Goal: Task Accomplishment & Management: Manage account settings

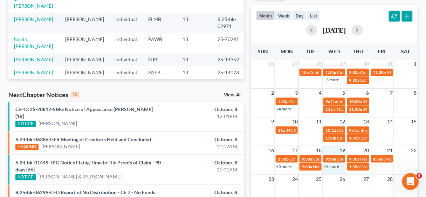
scroll to position [140, 0]
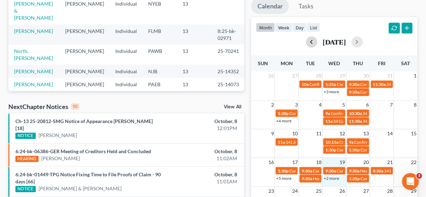
click at [306, 41] on button "button" at bounding box center [311, 41] width 11 height 11
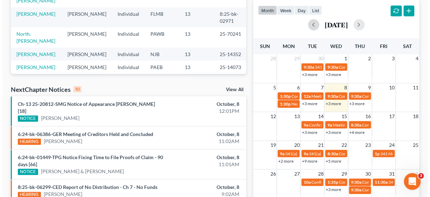
scroll to position [196, 0]
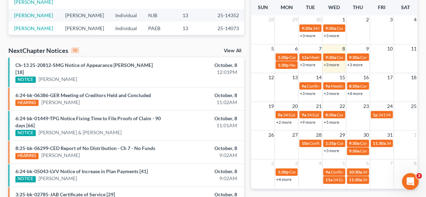
click at [358, 92] on link "+4 more" at bounding box center [354, 93] width 15 height 5
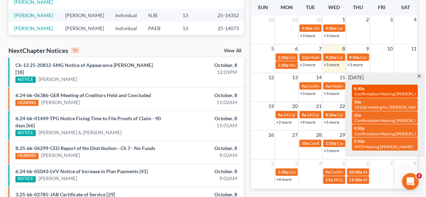
click at [379, 92] on span "Confirmation Hearing [PERSON_NAME] & [PERSON_NAME]" at bounding box center [410, 93] width 111 height 5
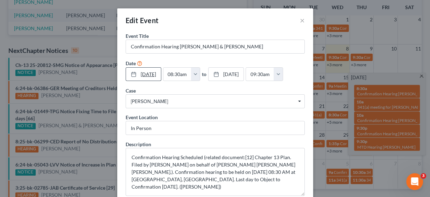
click at [148, 72] on link "[DATE]" at bounding box center [143, 74] width 35 height 13
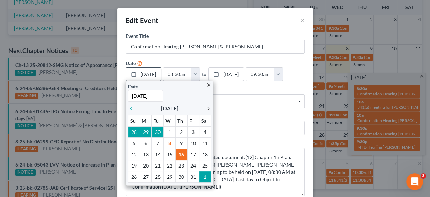
click at [208, 107] on icon "chevron_right" at bounding box center [206, 109] width 9 height 6
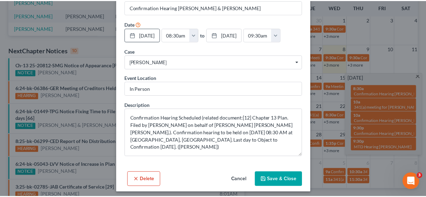
scroll to position [42, 0]
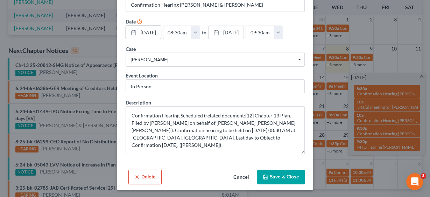
click at [283, 178] on button "Save & Close" at bounding box center [281, 176] width 48 height 15
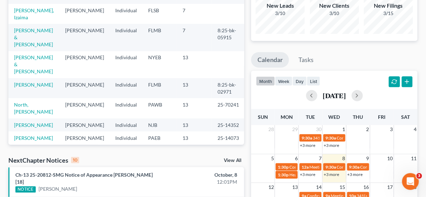
scroll to position [84, 0]
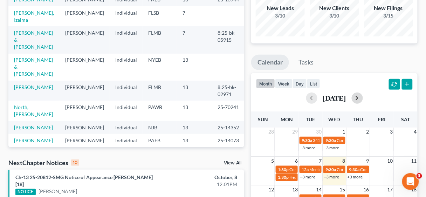
click at [363, 94] on button "button" at bounding box center [357, 97] width 11 height 11
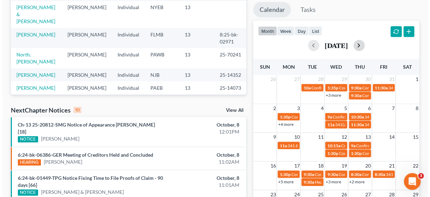
scroll to position [140, 0]
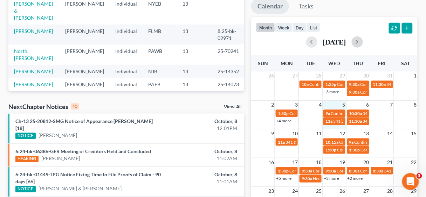
click at [335, 127] on div "2 3 4 5 6 7 8 1:30p Confirmation hearing for [PERSON_NAME] 9a Confirmation hear…" at bounding box center [334, 114] width 166 height 29
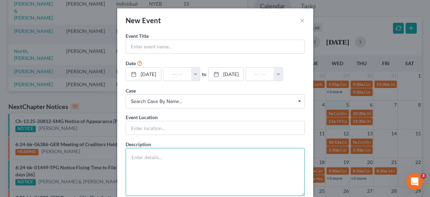
paste textarea "Hearing on Motion to Dismiss Ch. 13 Case for material default held. Record Made…"
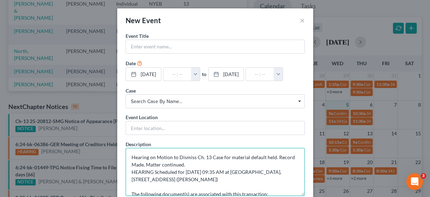
scroll to position [1, 0]
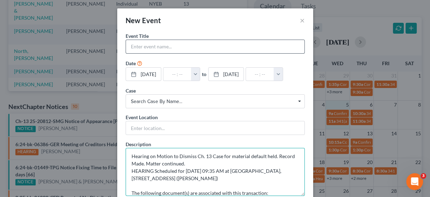
type textarea "Hearing on Motion to Dismiss Ch. 13 Case for material default held. Record Made…"
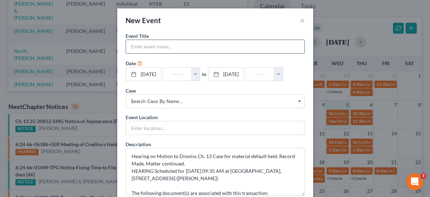
click at [145, 43] on input "text" at bounding box center [215, 46] width 179 height 13
type input "MTD [PERSON_NAME]"
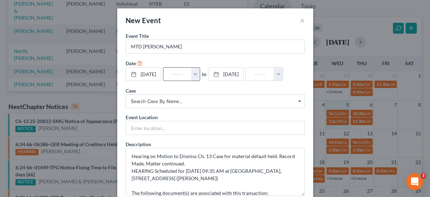
click at [200, 76] on button "button" at bounding box center [195, 74] width 9 height 13
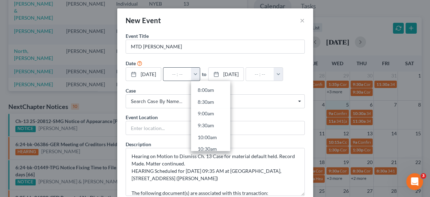
scroll to position [196, 0]
click at [216, 116] on link "9:30am" at bounding box center [210, 117] width 39 height 12
type input "9:30am"
type input "10:30am"
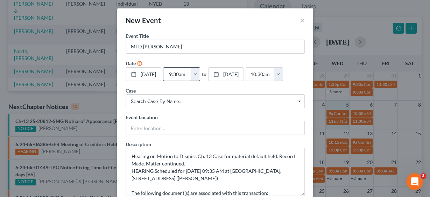
click at [184, 72] on input "9:30am" at bounding box center [178, 74] width 28 height 13
type input "9:3am"
type input "01:00am"
type input "9:35am"
type input "10:35am"
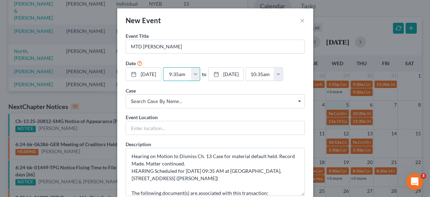
type input "9:35am"
click at [179, 98] on span "Search case by name..." at bounding box center [215, 101] width 169 height 7
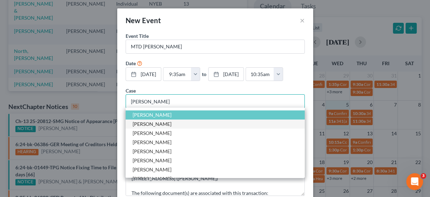
type input "[PERSON_NAME]"
click at [153, 124] on span "[PERSON_NAME]" at bounding box center [152, 124] width 39 height 6
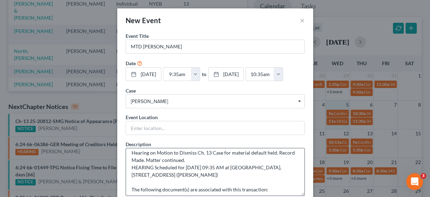
scroll to position [7, 0]
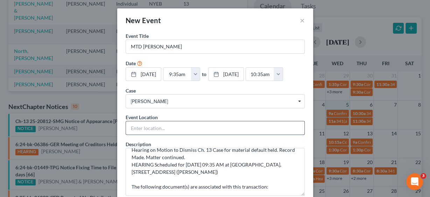
click at [159, 126] on input "text" at bounding box center [215, 127] width 179 height 13
type input "In Person"
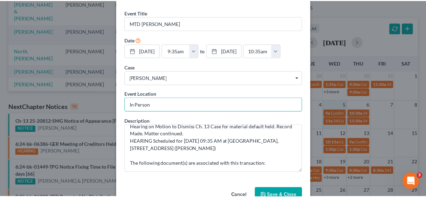
scroll to position [42, 0]
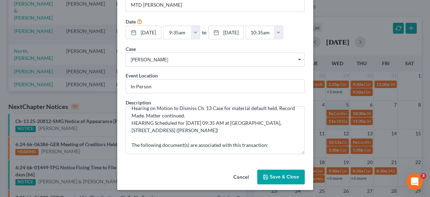
click at [277, 172] on button "Save & Close" at bounding box center [281, 176] width 48 height 15
